Goal: Navigation & Orientation: Go to known website

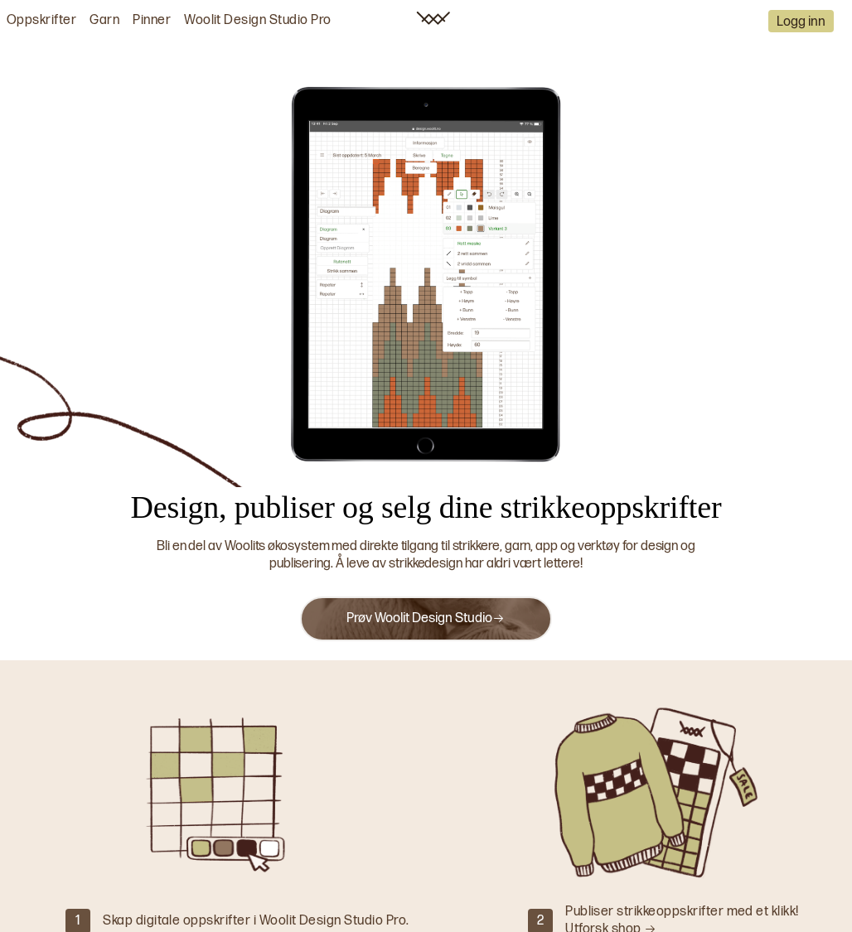
click at [498, 616] on icon at bounding box center [498, 618] width 12 height 12
